Goal: Information Seeking & Learning: Find specific page/section

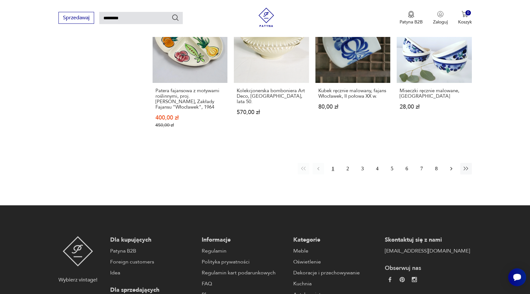
click at [451, 172] on button "button" at bounding box center [451, 169] width 12 height 12
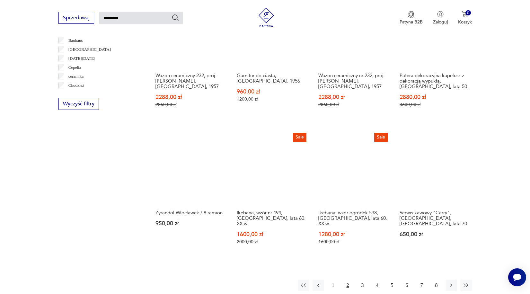
scroll to position [487, 0]
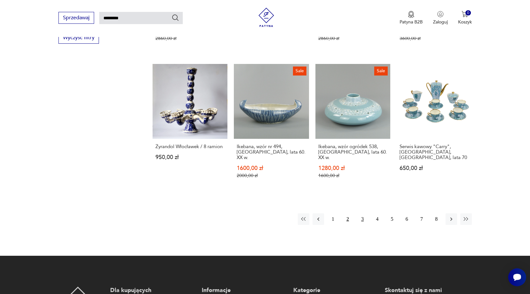
click at [360, 213] on button "3" at bounding box center [363, 219] width 12 height 12
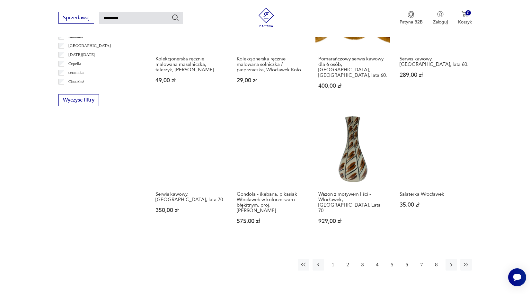
scroll to position [431, 0]
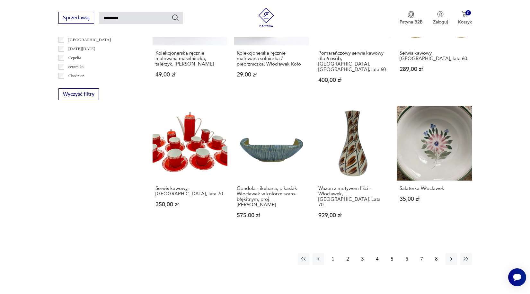
click at [376, 253] on button "4" at bounding box center [377, 259] width 12 height 12
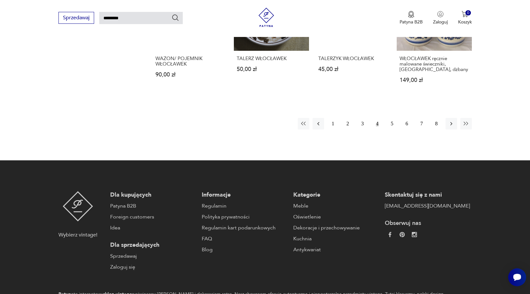
scroll to position [584, 0]
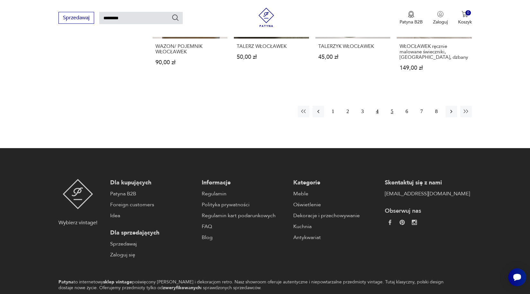
click at [396, 106] on button "5" at bounding box center [392, 112] width 12 height 12
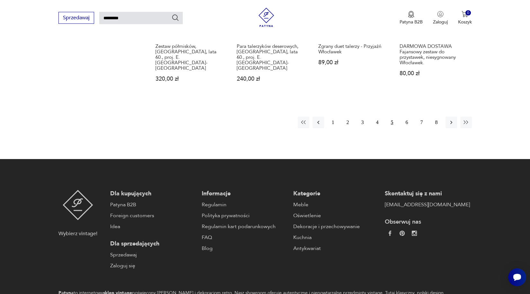
scroll to position [577, 0]
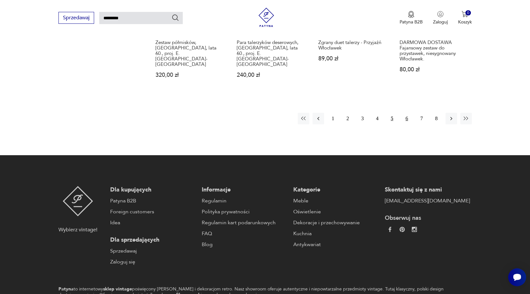
click at [408, 113] on button "6" at bounding box center [407, 119] width 12 height 12
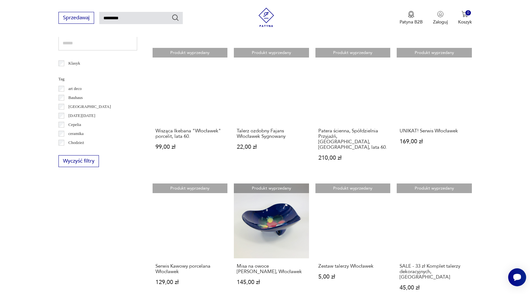
scroll to position [407, 0]
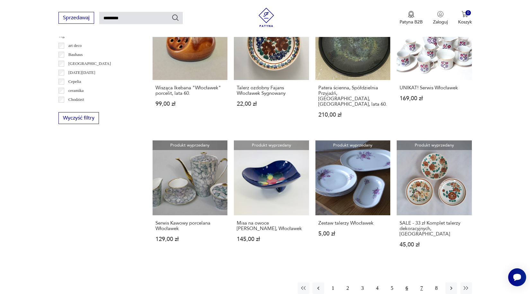
click at [423, 282] on button "7" at bounding box center [422, 288] width 12 height 12
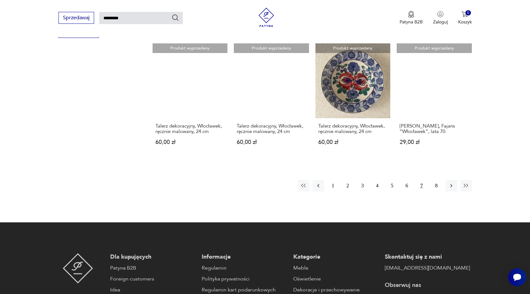
scroll to position [496, 0]
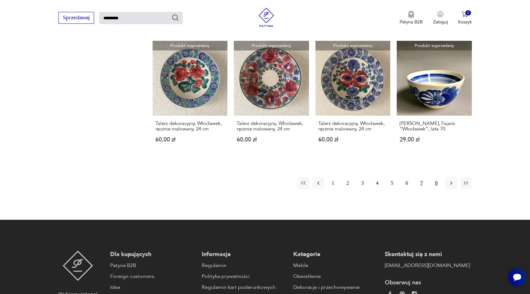
click at [433, 181] on button "8" at bounding box center [436, 183] width 12 height 12
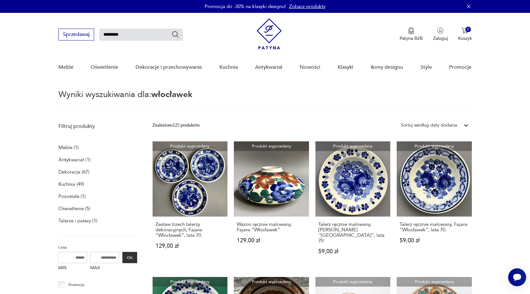
click at [271, 31] on img at bounding box center [269, 33] width 25 height 31
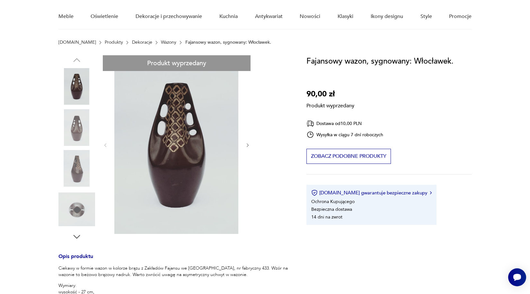
scroll to position [58, 0]
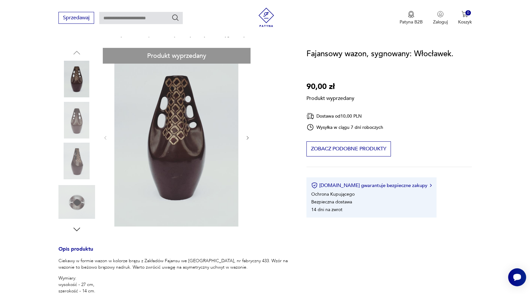
click at [74, 223] on div "Produkt wyprzedany Opis produktu Ciekawy w formie wazon w kolorze brązu z Zakła…" at bounding box center [174, 254] width 232 height 413
click at [74, 226] on div "Produkt wyprzedany Opis produktu Ciekawy w formie wazon w kolorze brązu z Zakła…" at bounding box center [174, 254] width 232 height 413
click at [75, 229] on div "Produkt wyprzedany Opis produktu Ciekawy w formie wazon w kolorze brązu z Zakła…" at bounding box center [174, 254] width 232 height 413
click at [75, 230] on div "Produkt wyprzedany Opis produktu Ciekawy w formie wazon w kolorze brązu z Zakła…" at bounding box center [174, 254] width 232 height 413
click at [82, 193] on div "Produkt wyprzedany Opis produktu Ciekawy w formie wazon w kolorze brązu z Zakła…" at bounding box center [174, 254] width 232 height 413
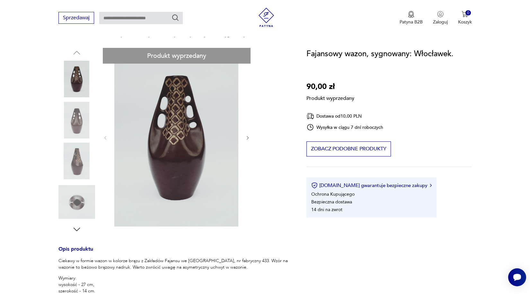
click at [248, 137] on div "Produkt wyprzedany Opis produktu Ciekawy w formie wazon w kolorze brązu z Zakła…" at bounding box center [174, 254] width 232 height 413
click at [193, 139] on div "Produkt wyprzedany Opis produktu Ciekawy w formie wazon w kolorze brązu z Zakła…" at bounding box center [174, 254] width 232 height 413
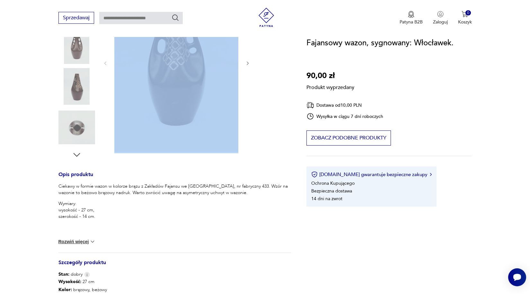
scroll to position [140, 0]
